Goal: Participate in discussion: Engage in conversation with other users on a specific topic

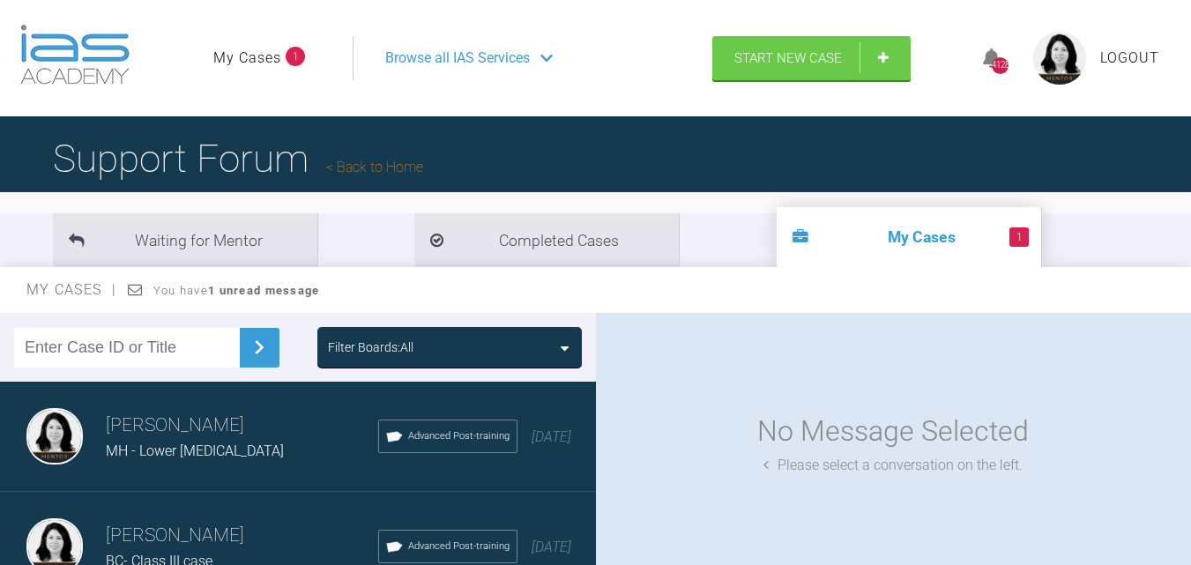
click at [409, 56] on span "Browse all IAS Services" at bounding box center [457, 58] width 145 height 23
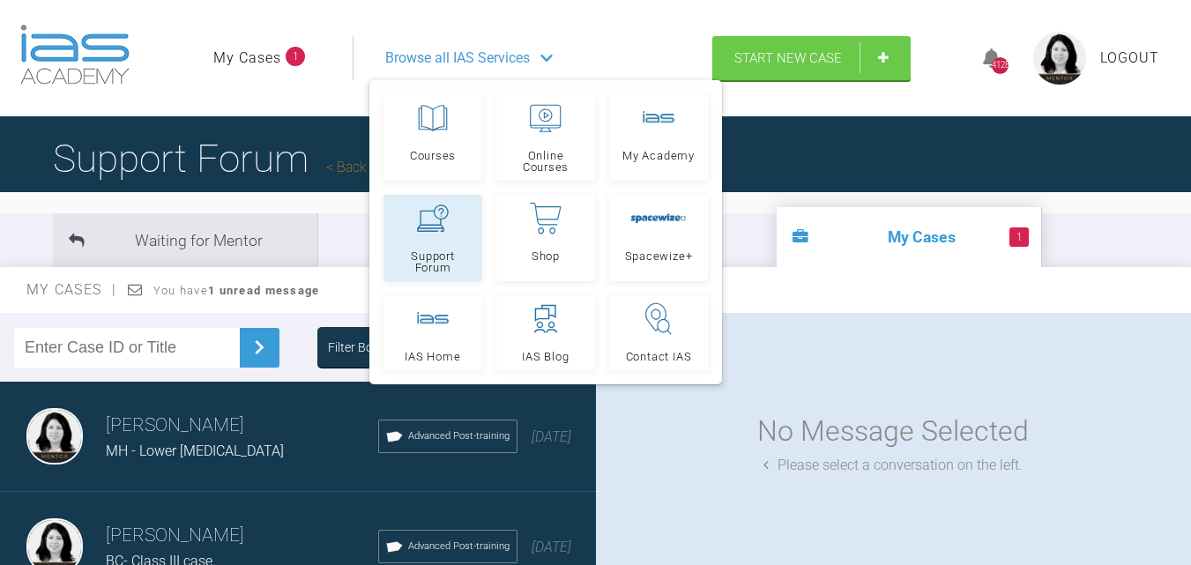
click at [444, 234] on link "Support Forum" at bounding box center [432, 238] width 99 height 86
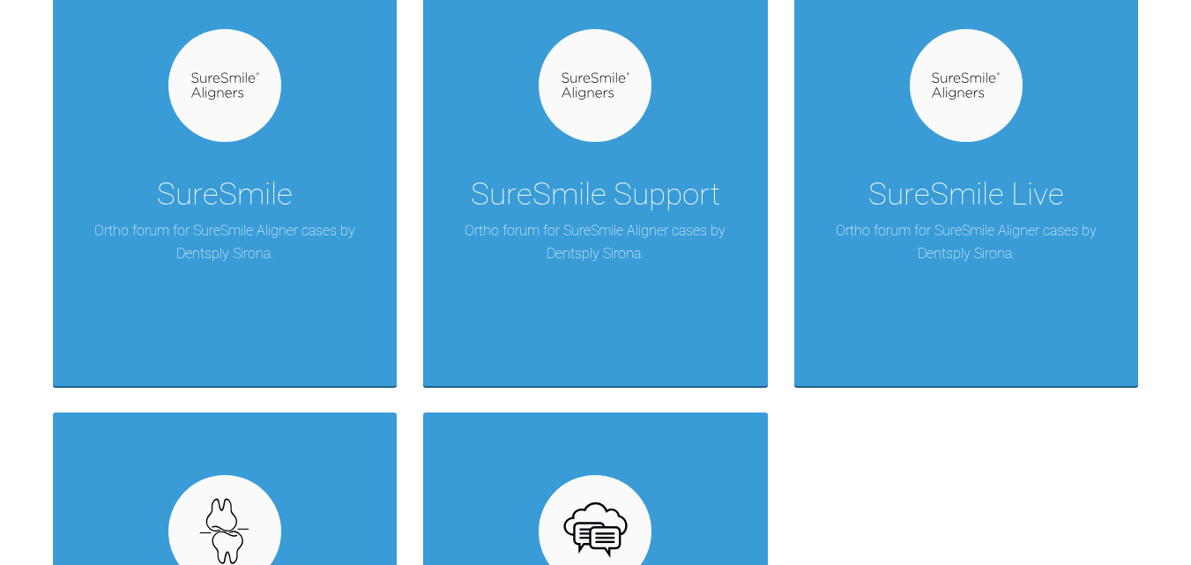
scroll to position [1322, 0]
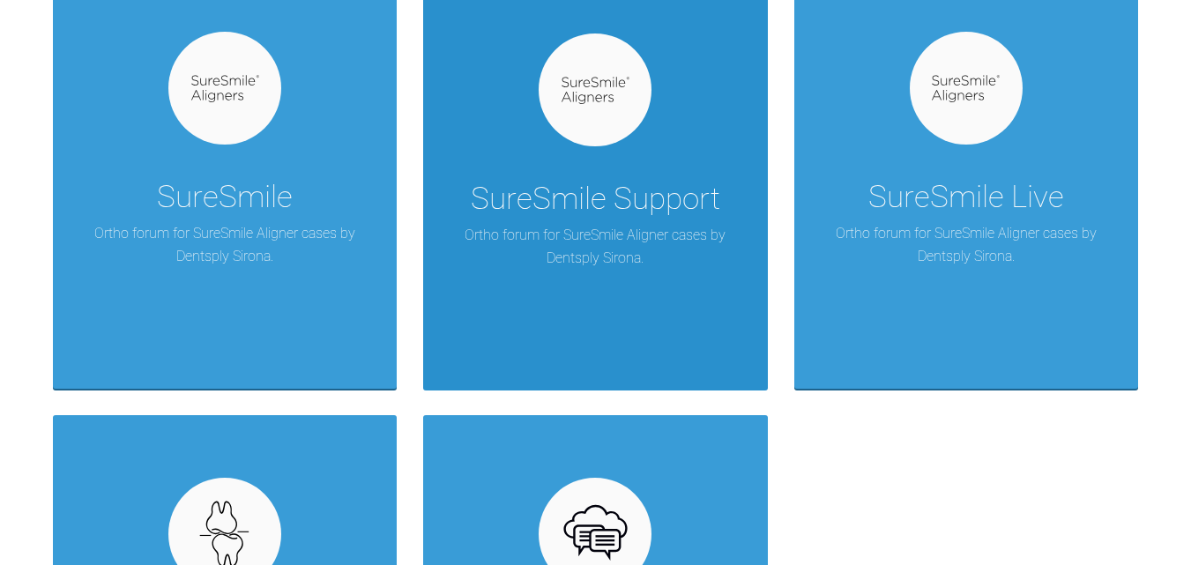
click at [618, 221] on div "SureSmile Support" at bounding box center [595, 198] width 249 height 49
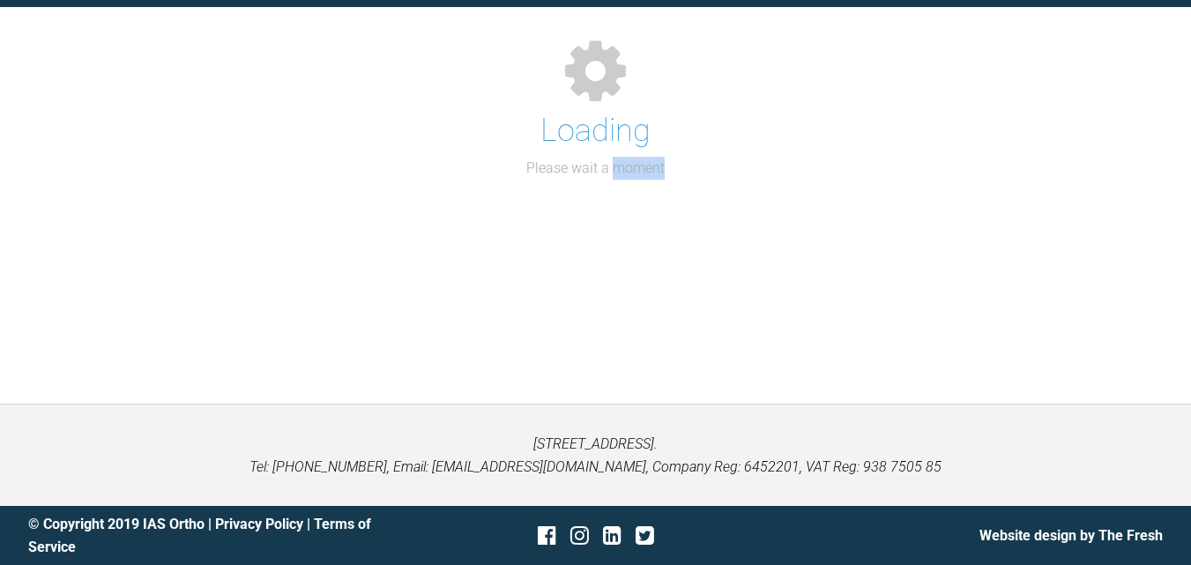
click at [618, 221] on div "Support Forum Back to Home Go to case Loading Please wait a moment" at bounding box center [595, 162] width 1191 height 481
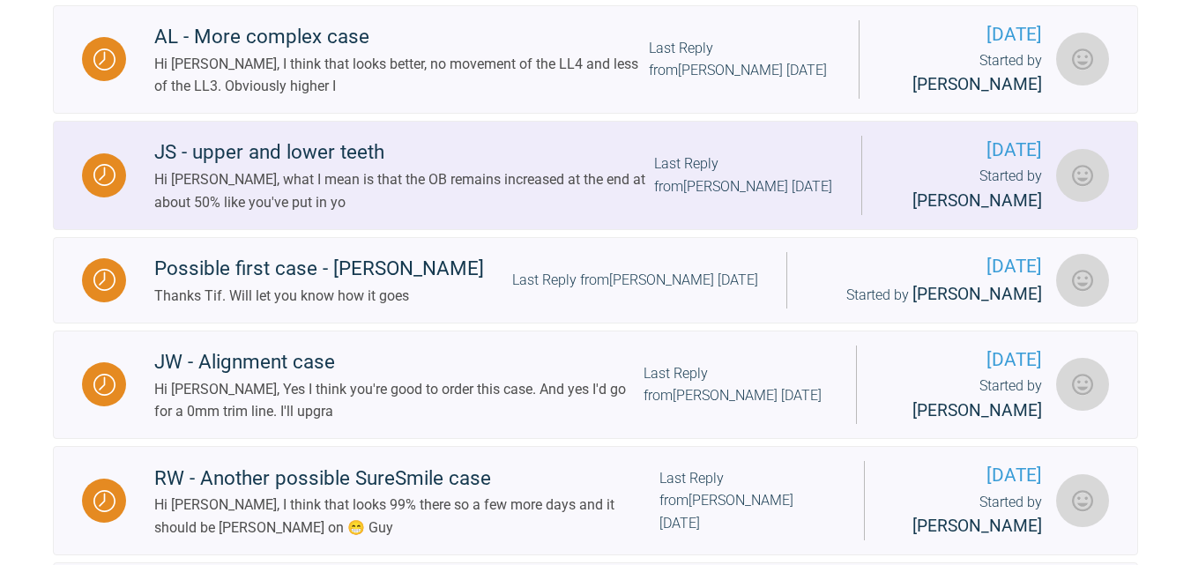
click at [330, 168] on div "JS - upper and lower teeth" at bounding box center [404, 153] width 500 height 32
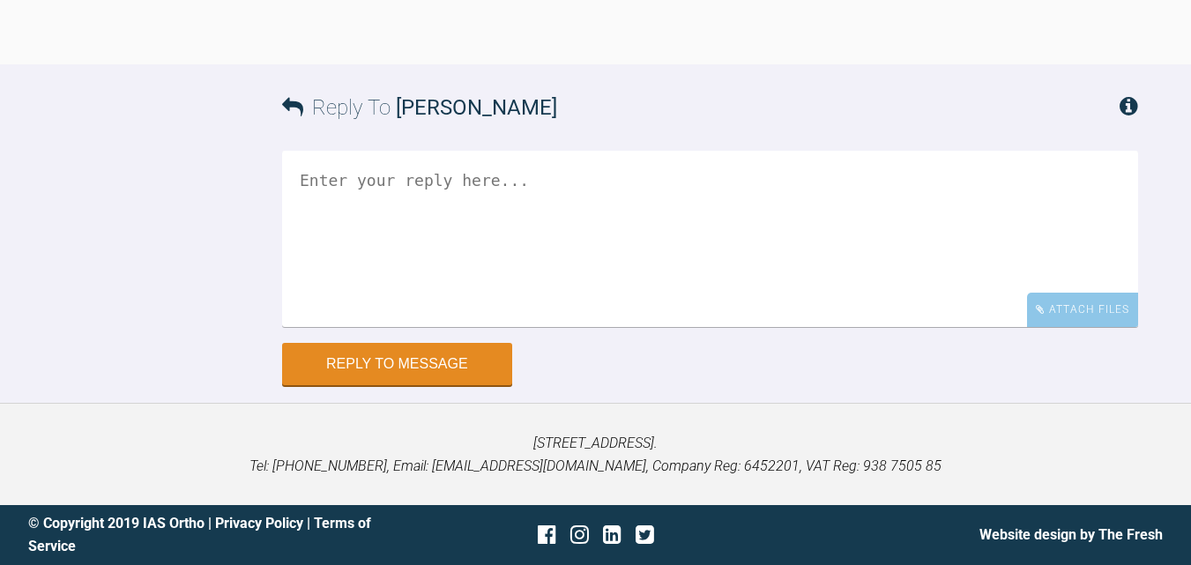
scroll to position [4494, 0]
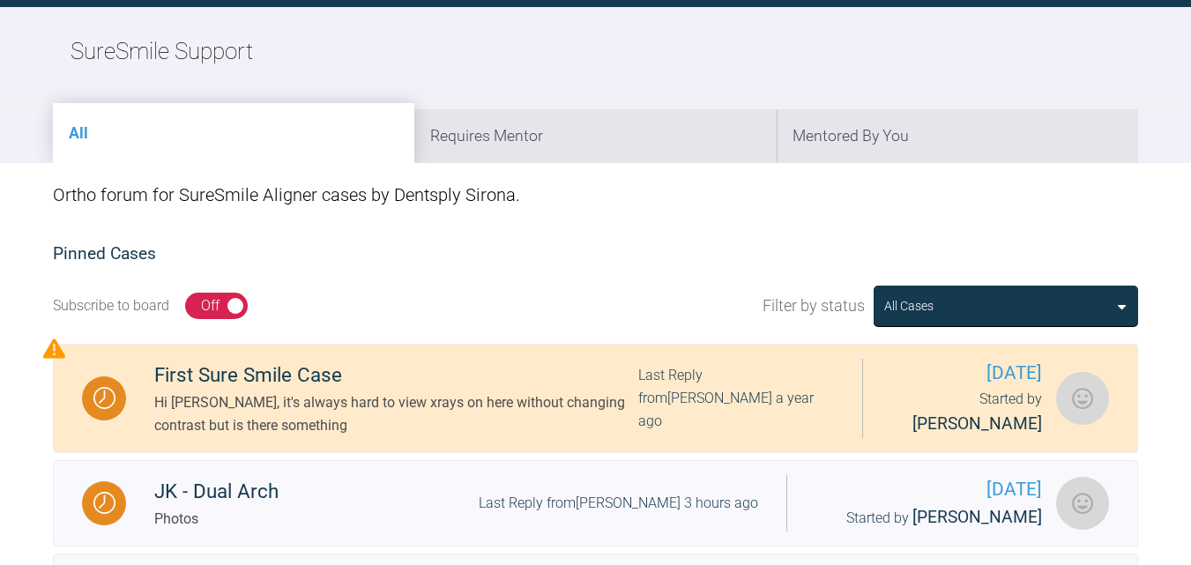
scroll to position [2519, 0]
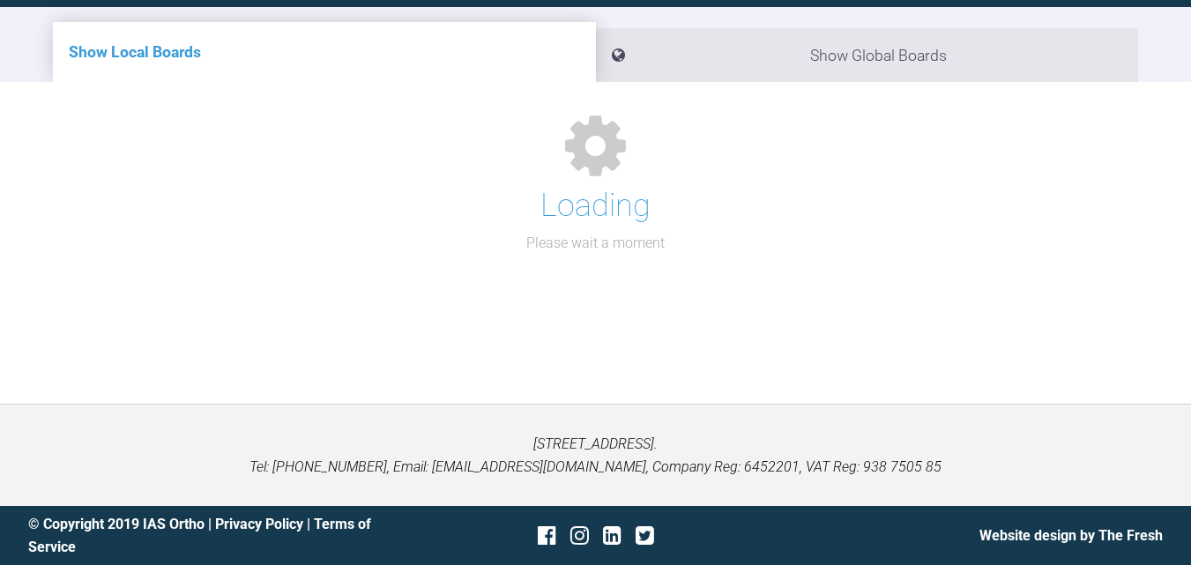
scroll to position [1770, 0]
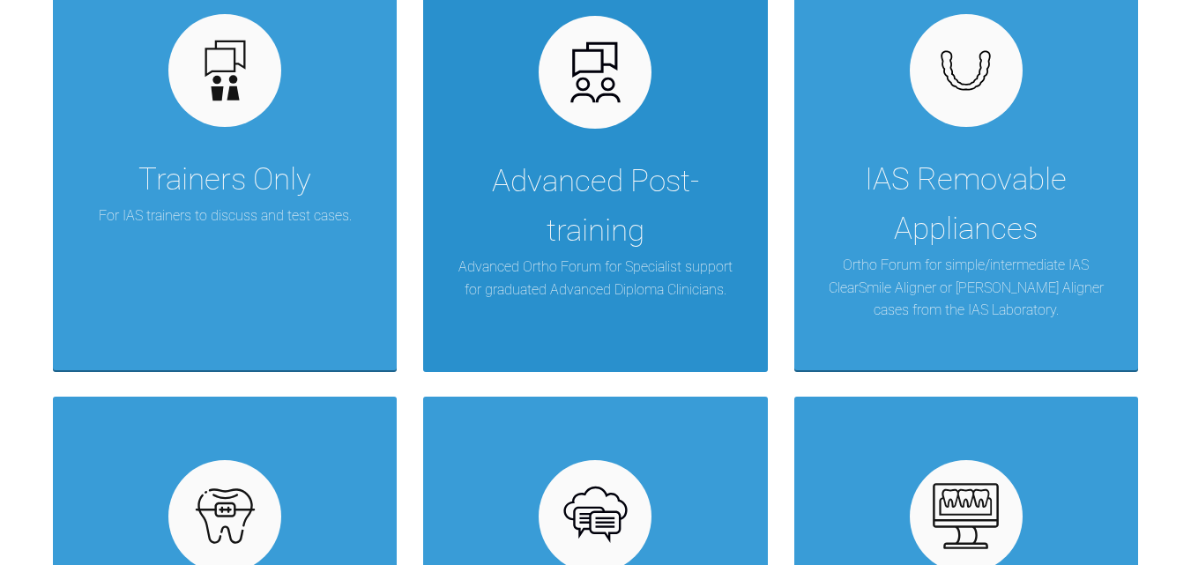
click at [603, 231] on div "Advanced Post-training" at bounding box center [594, 206] width 291 height 99
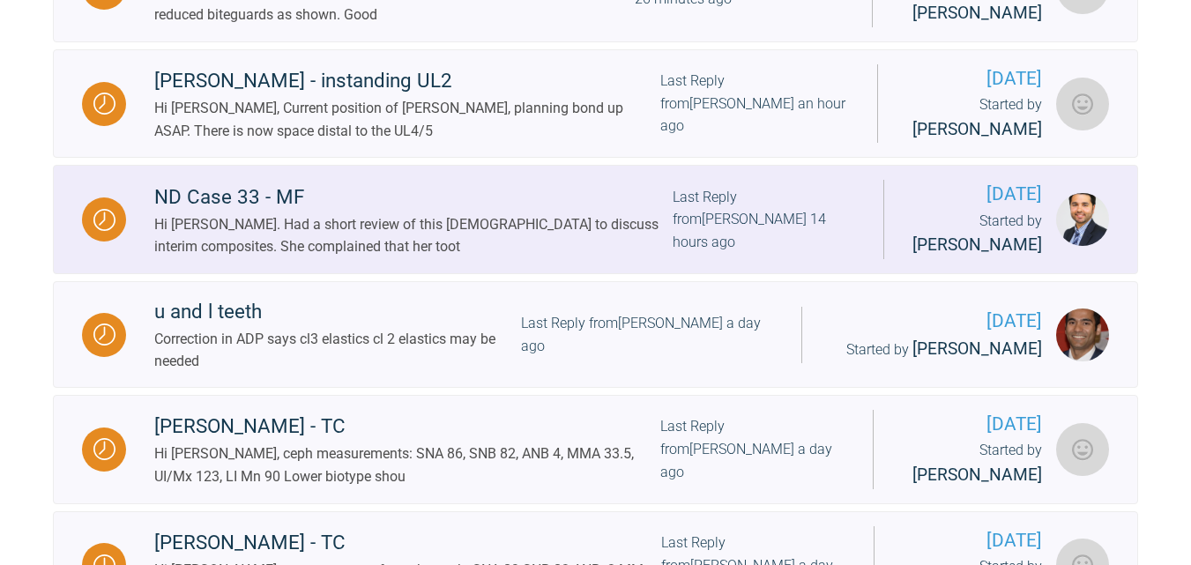
scroll to position [617, 0]
